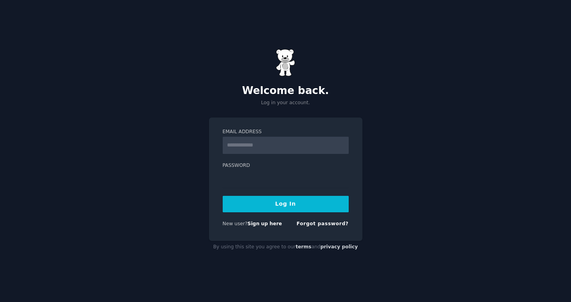
click at [342, 144] on input "Email Address" at bounding box center [286, 145] width 126 height 17
click at [265, 137] on input "Email Address" at bounding box center [286, 145] width 126 height 17
type input "*******"
click at [266, 224] on link "Sign up here" at bounding box center [264, 223] width 34 height 5
click at [270, 222] on link "Sign up here" at bounding box center [264, 223] width 34 height 5
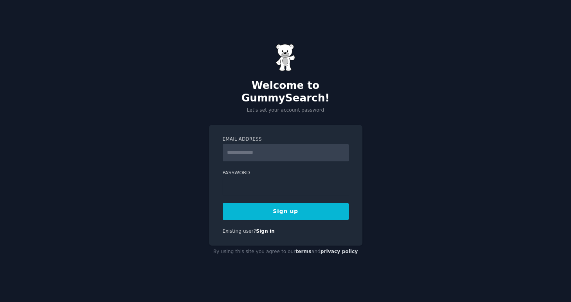
type input "*"
type input "**********"
click at [265, 190] on form "**********" at bounding box center [286, 178] width 126 height 84
click at [290, 205] on button "Sign up" at bounding box center [286, 211] width 126 height 16
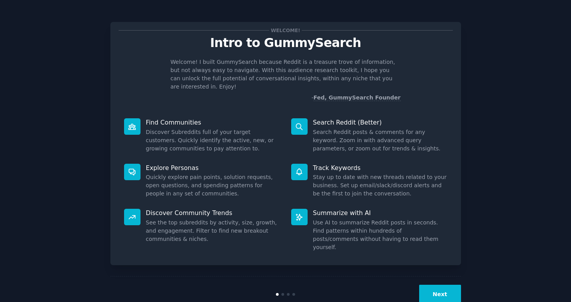
click at [428, 284] on button "Next" at bounding box center [440, 293] width 42 height 19
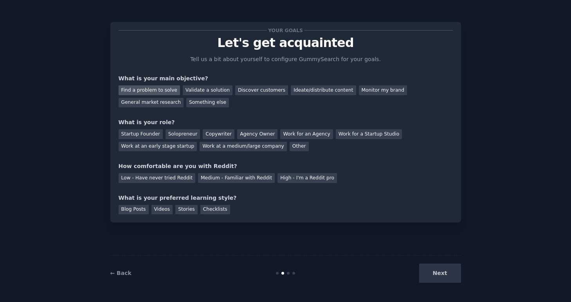
click at [168, 88] on div "Find a problem to solve" at bounding box center [149, 90] width 61 height 10
click at [196, 90] on div "Validate a solution" at bounding box center [208, 90] width 50 height 10
click at [250, 90] on div "Discover customers" at bounding box center [261, 90] width 53 height 10
click at [161, 89] on div "Find a problem to solve" at bounding box center [149, 90] width 61 height 10
click at [143, 133] on div "Startup Founder" at bounding box center [141, 134] width 44 height 10
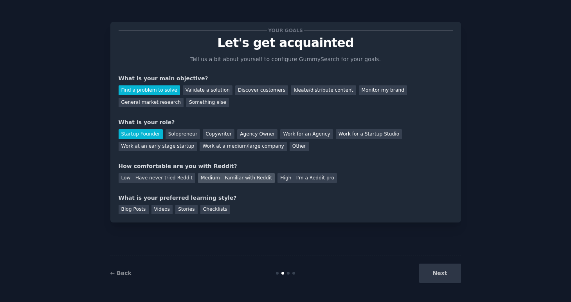
click at [229, 180] on div "Medium - Familiar with Reddit" at bounding box center [236, 178] width 77 height 10
click at [212, 211] on div "Checklists" at bounding box center [215, 210] width 30 height 10
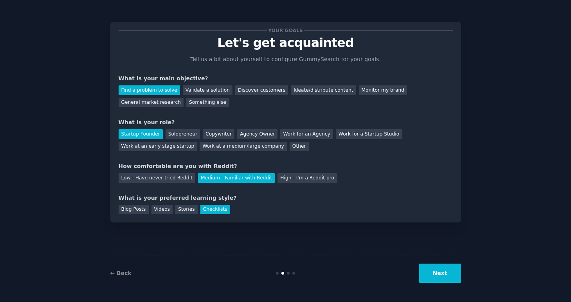
click at [446, 272] on button "Next" at bounding box center [440, 272] width 42 height 19
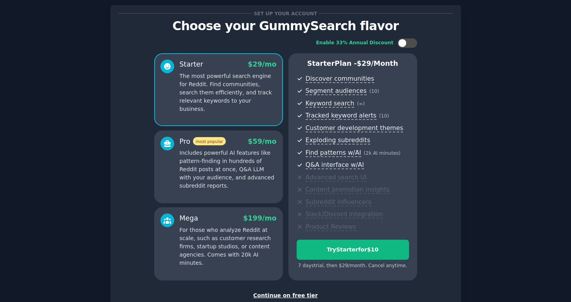
scroll to position [19, 0]
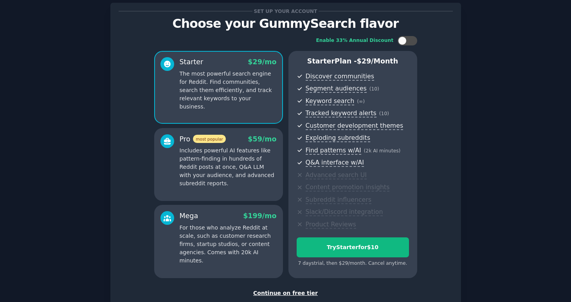
click at [246, 169] on p "Includes powerful AI features like pattern-finding in hundreds of Reddit posts …" at bounding box center [228, 166] width 97 height 41
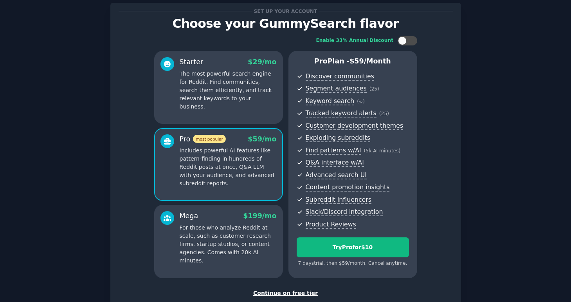
click at [236, 113] on div "Starter $ 29 /mo The most powerful search engine for Reddit. Find communities, …" at bounding box center [218, 87] width 129 height 73
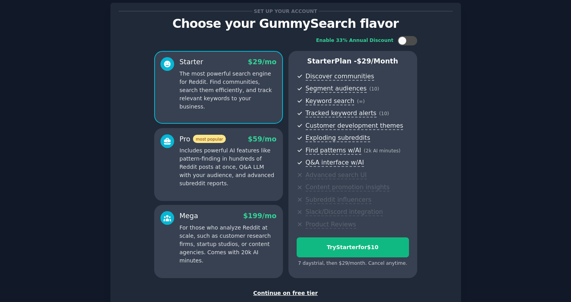
click at [227, 157] on p "Includes powerful AI features like pattern-finding in hundreds of Reddit posts …" at bounding box center [228, 166] width 97 height 41
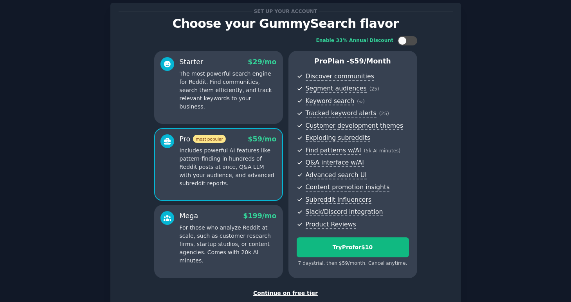
click at [227, 93] on p "The most powerful search engine for Reddit. Find communities, search them effic…" at bounding box center [228, 90] width 97 height 41
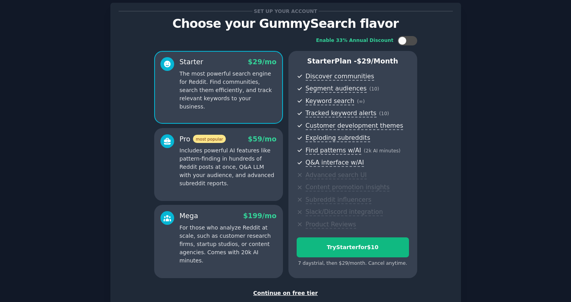
click at [198, 239] on p "For those who analyze Reddit at scale, such as customer research firms, startup…" at bounding box center [228, 243] width 97 height 41
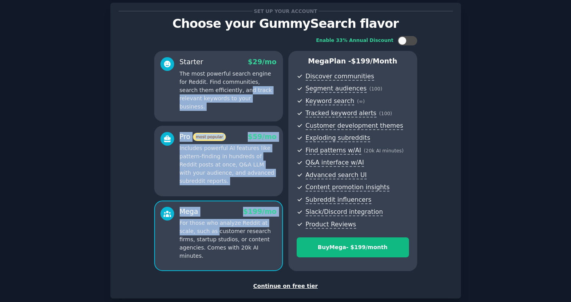
click at [203, 186] on div "Pro most popular $ 59 /mo Includes powerful AI features like pattern-finding in…" at bounding box center [218, 161] width 129 height 70
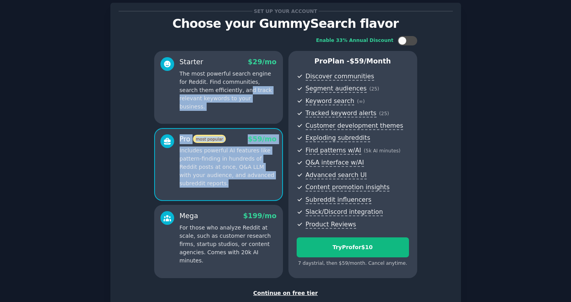
click at [206, 234] on p "For those who analyze Reddit at scale, such as customer research firms, startup…" at bounding box center [228, 243] width 97 height 41
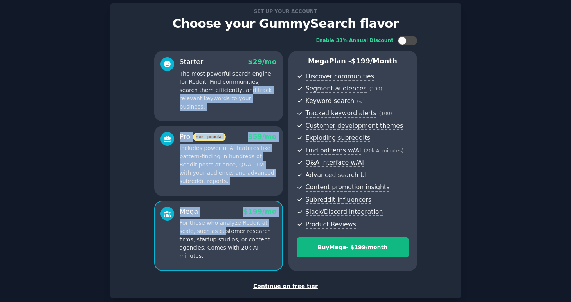
click at [212, 173] on p "Includes powerful AI features like pattern-finding in hundreds of Reddit posts …" at bounding box center [228, 164] width 97 height 41
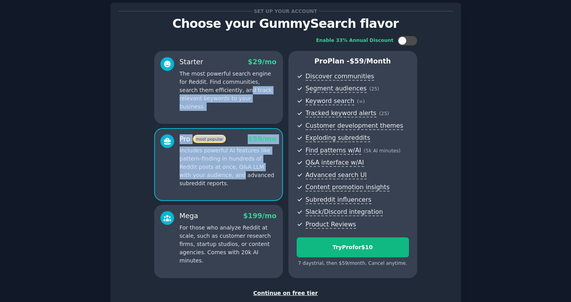
click at [230, 237] on p "For those who analyze Reddit at scale, such as customer research firms, startup…" at bounding box center [228, 243] width 97 height 41
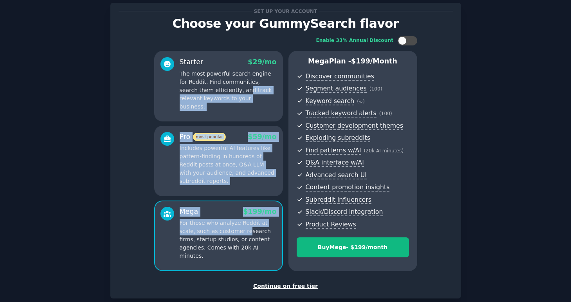
click at [236, 173] on p "Includes powerful AI features like pattern-finding in hundreds of Reddit posts …" at bounding box center [228, 164] width 97 height 41
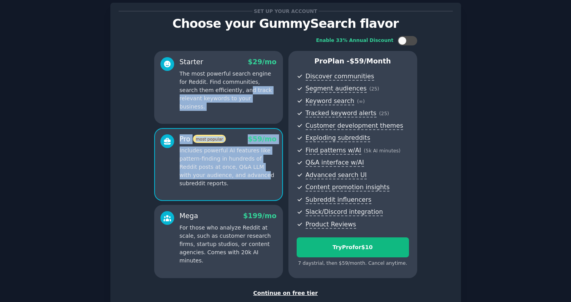
click at [222, 96] on p "The most powerful search engine for Reddit. Find communities, search them effic…" at bounding box center [228, 90] width 97 height 41
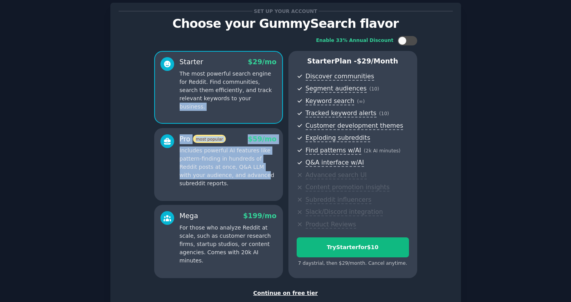
click at [280, 293] on div "Continue on free tier" at bounding box center [286, 293] width 334 height 8
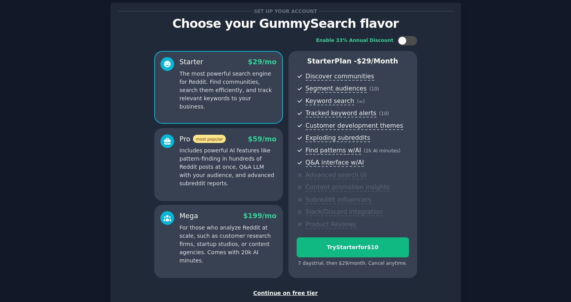
scroll to position [3, 0]
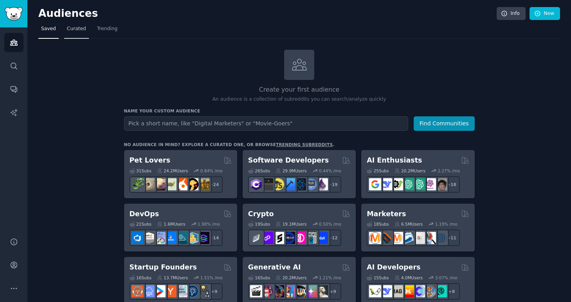
click at [83, 31] on span "Curated" at bounding box center [76, 28] width 19 height 7
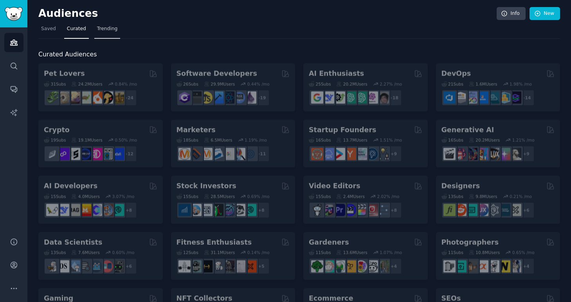
click at [112, 31] on span "Trending" at bounding box center [107, 28] width 20 height 7
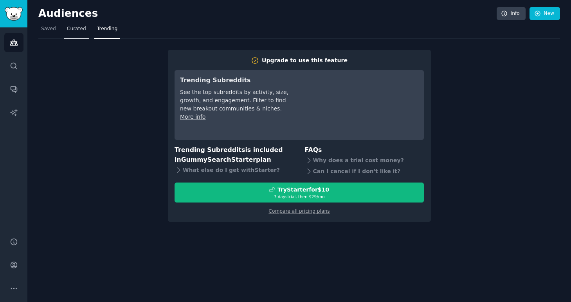
click at [72, 31] on span "Curated" at bounding box center [76, 28] width 19 height 7
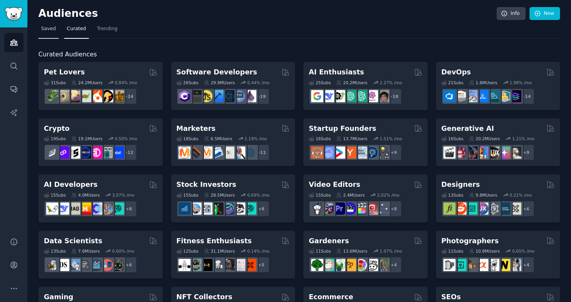
click at [48, 31] on span "Saved" at bounding box center [48, 28] width 15 height 7
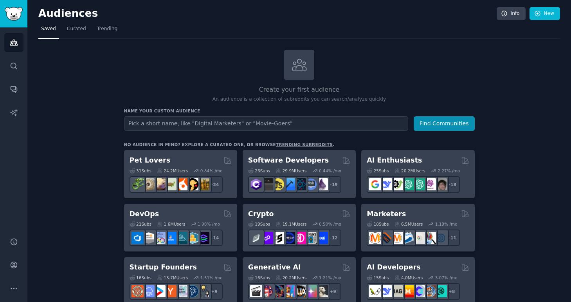
click at [179, 118] on input "text" at bounding box center [266, 123] width 284 height 14
type input "whatsapp"
click at [414, 116] on button "Find Communities" at bounding box center [444, 123] width 61 height 14
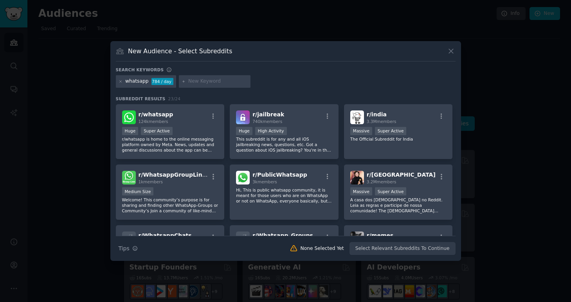
click at [449, 54] on icon at bounding box center [451, 51] width 8 height 8
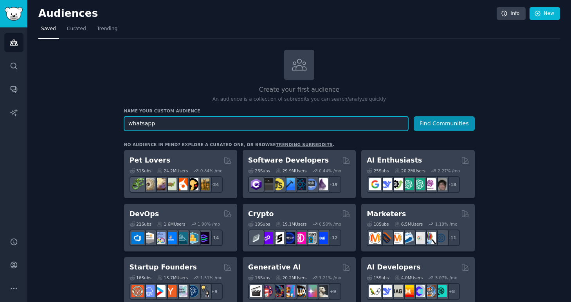
click at [284, 118] on input "whatsapp" at bounding box center [266, 123] width 284 height 14
click at [414, 116] on button "Find Communities" at bounding box center [444, 123] width 61 height 14
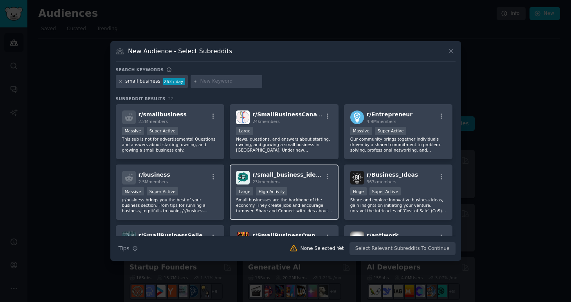
click at [297, 188] on div "Large High Activity" at bounding box center [284, 192] width 96 height 10
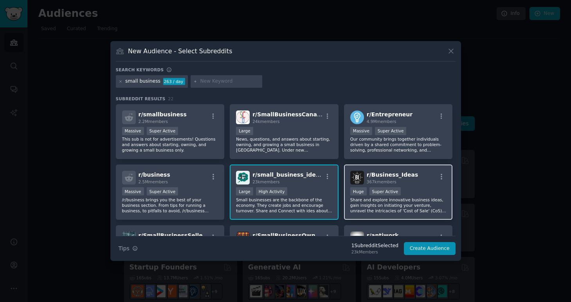
click at [412, 174] on div "r/ Business_Ideas 367k members" at bounding box center [398, 178] width 96 height 14
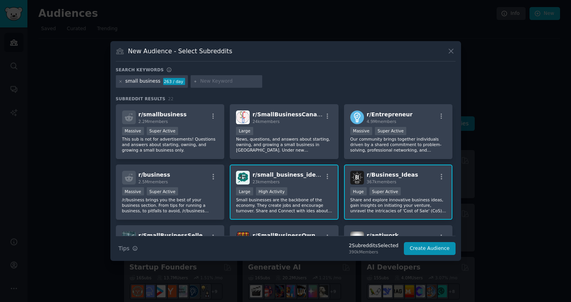
click at [487, 197] on div at bounding box center [285, 151] width 571 height 302
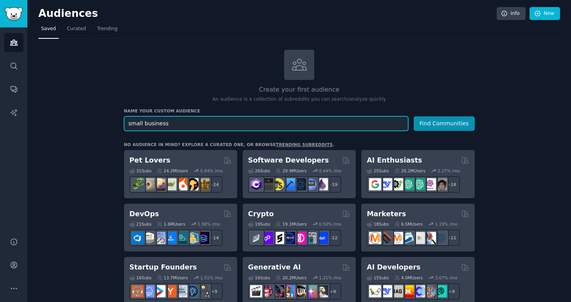
click at [290, 120] on input "small business" at bounding box center [266, 123] width 284 height 14
type input "aeo"
click at [414, 116] on button "Find Communities" at bounding box center [444, 123] width 61 height 14
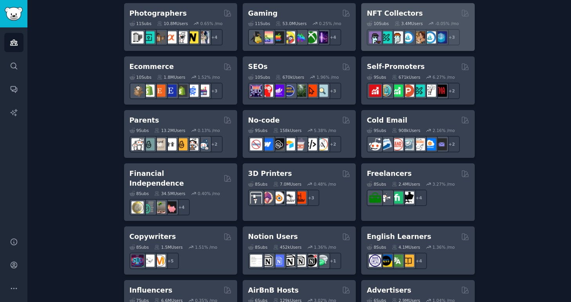
scroll to position [418, 0]
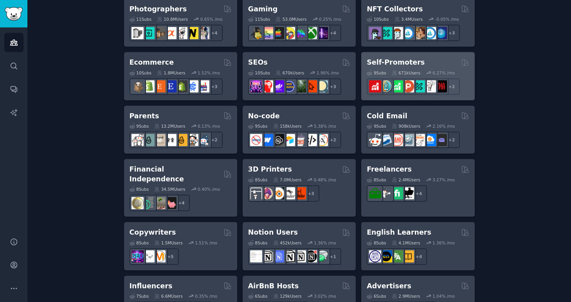
click at [388, 56] on div "Self-Promoters 9 Sub s 671k Users 6.27 % /mo r/youtubepromotion + 2" at bounding box center [417, 76] width 113 height 48
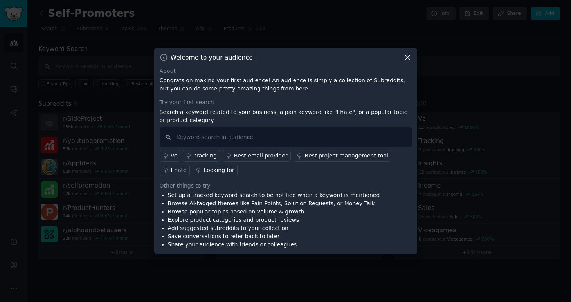
click at [406, 60] on icon at bounding box center [407, 57] width 8 height 8
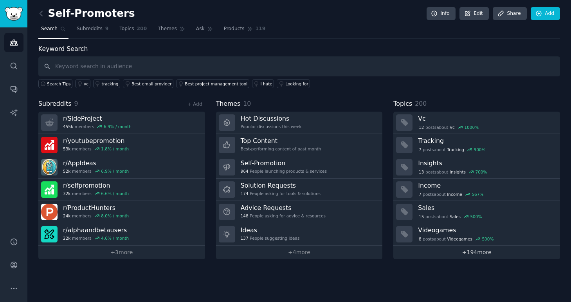
click at [442, 255] on link "+ 194 more" at bounding box center [476, 252] width 167 height 14
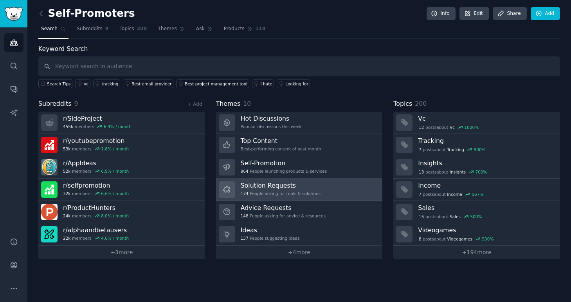
click at [300, 193] on div "174 People asking for tools & solutions" at bounding box center [281, 193] width 80 height 5
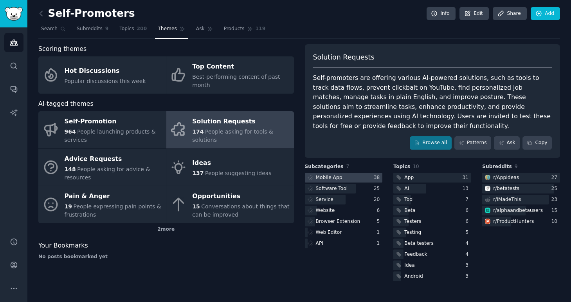
click at [344, 173] on div at bounding box center [344, 178] width 78 height 10
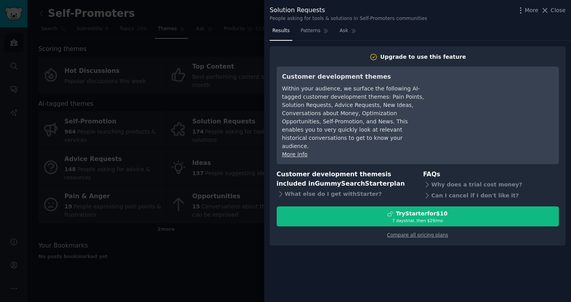
click at [246, 127] on div at bounding box center [285, 151] width 571 height 302
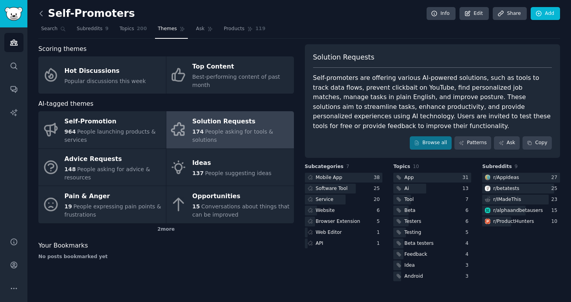
click at [43, 11] on icon at bounding box center [41, 13] width 8 height 8
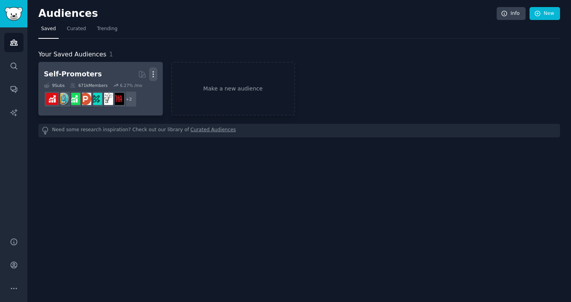
click at [154, 76] on icon "button" at bounding box center [153, 74] width 8 height 8
click at [130, 86] on p "Delete" at bounding box center [132, 90] width 18 height 8
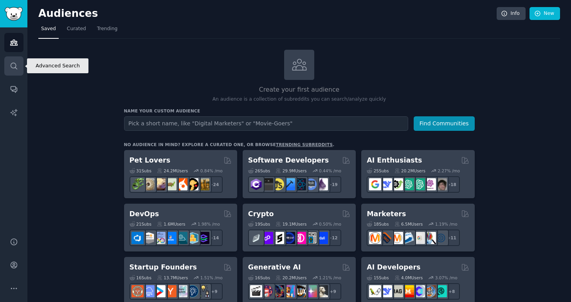
click at [14, 63] on icon "Sidebar" at bounding box center [14, 66] width 6 height 6
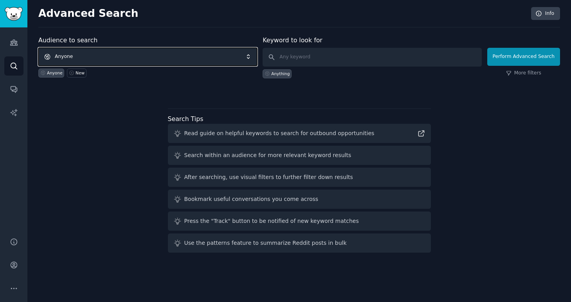
click at [95, 61] on span "Anyone" at bounding box center [147, 57] width 219 height 18
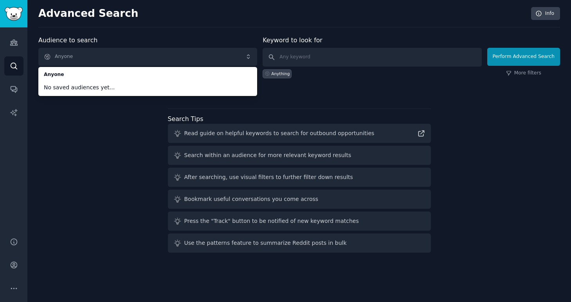
click at [298, 73] on div "Anything" at bounding box center [372, 73] width 219 height 12
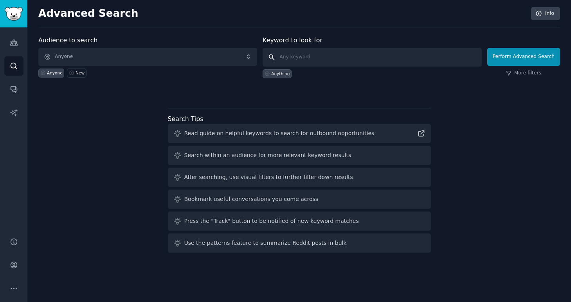
click at [316, 56] on input "text" at bounding box center [372, 57] width 219 height 19
click at [13, 90] on icon "Sidebar" at bounding box center [14, 89] width 6 height 6
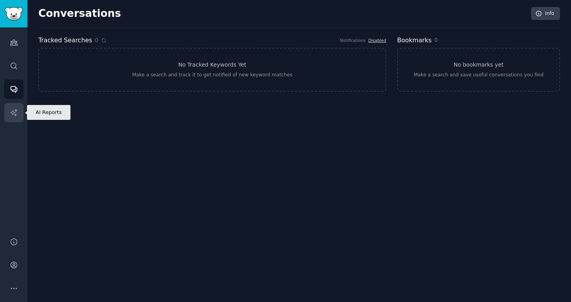
click at [18, 117] on link "AI Reports" at bounding box center [13, 112] width 19 height 19
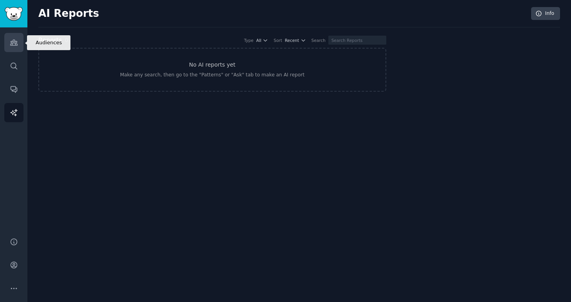
click at [16, 34] on link "Audiences" at bounding box center [13, 42] width 19 height 19
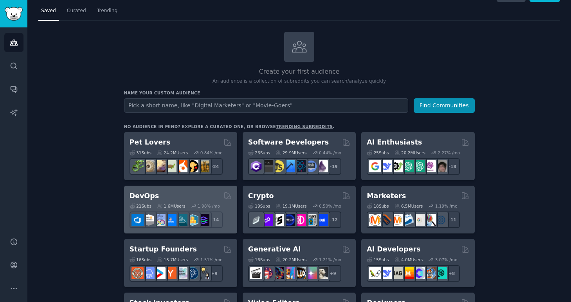
scroll to position [18, 0]
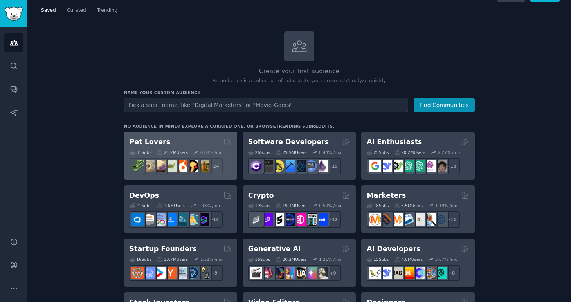
click at [198, 149] on icon at bounding box center [195, 151] width 5 height 5
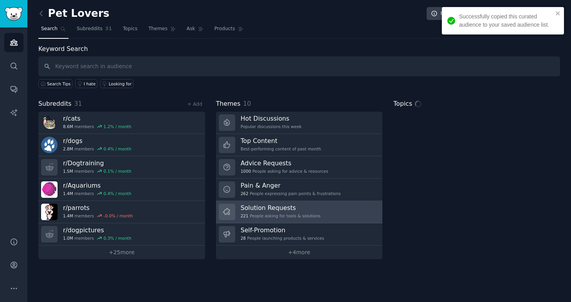
click at [291, 214] on div "221 People asking for tools & solutions" at bounding box center [281, 215] width 80 height 5
